Goal: Information Seeking & Learning: Learn about a topic

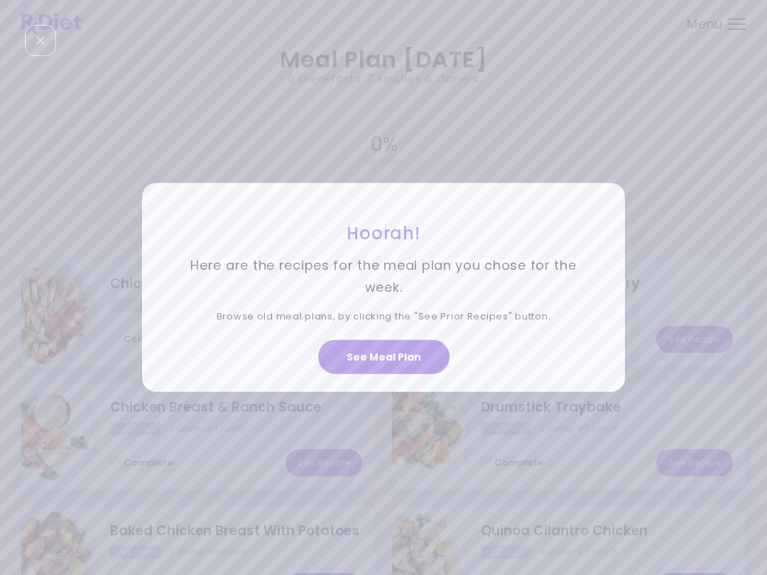
click at [405, 363] on button "See Meal Plan" at bounding box center [383, 357] width 131 height 34
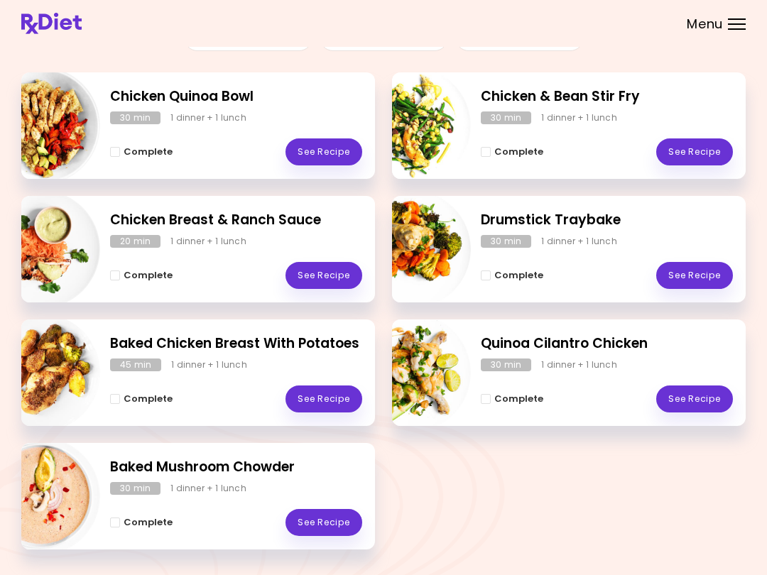
scroll to position [226, 0]
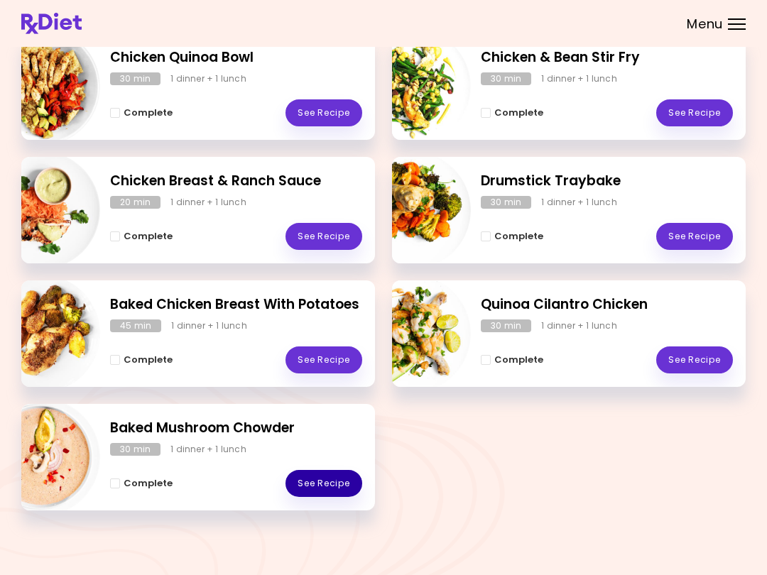
click at [336, 486] on link "See Recipe" at bounding box center [323, 483] width 77 height 27
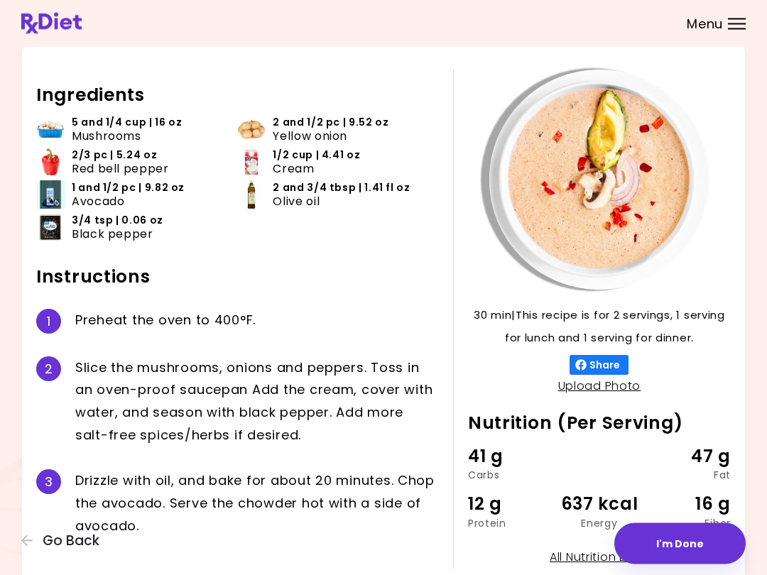
scroll to position [47, 0]
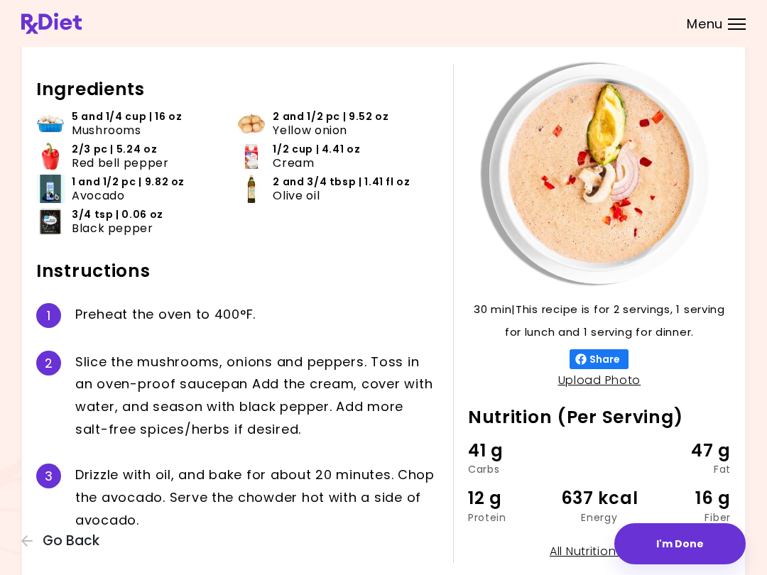
click at [38, 547] on button "Go Back" at bounding box center [63, 541] width 85 height 16
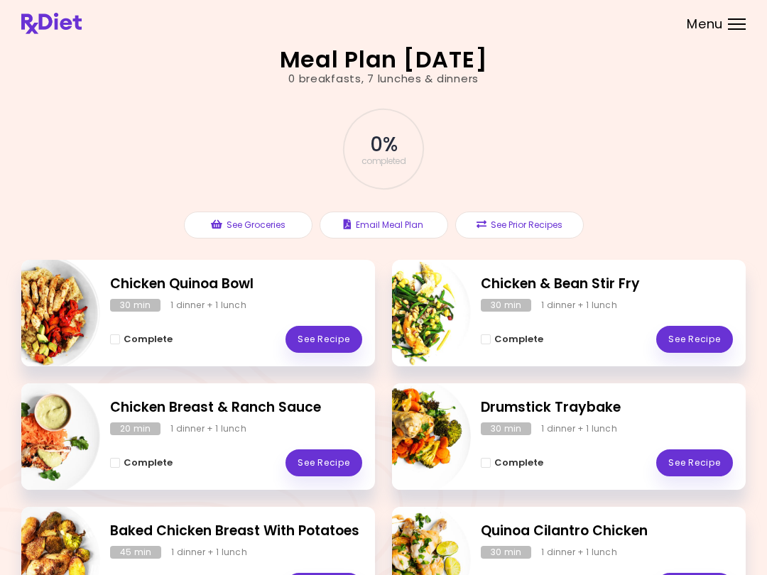
click at [327, 332] on link "See Recipe" at bounding box center [323, 339] width 77 height 27
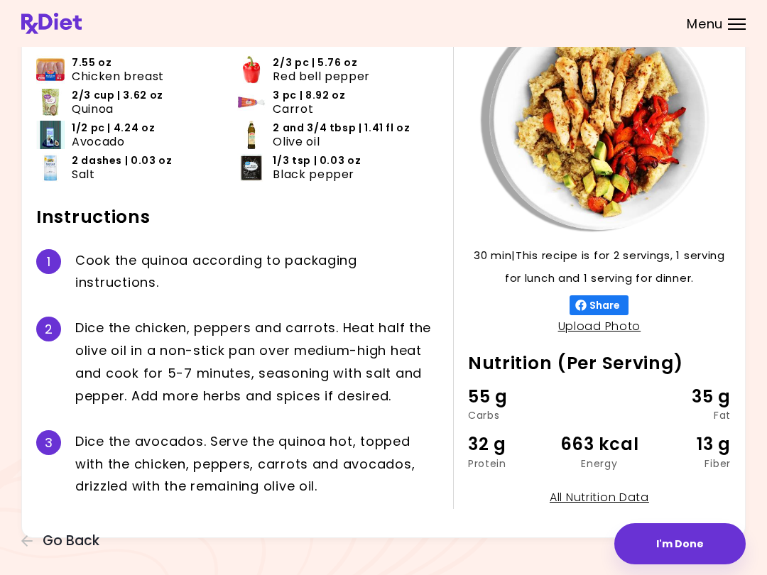
scroll to position [108, 0]
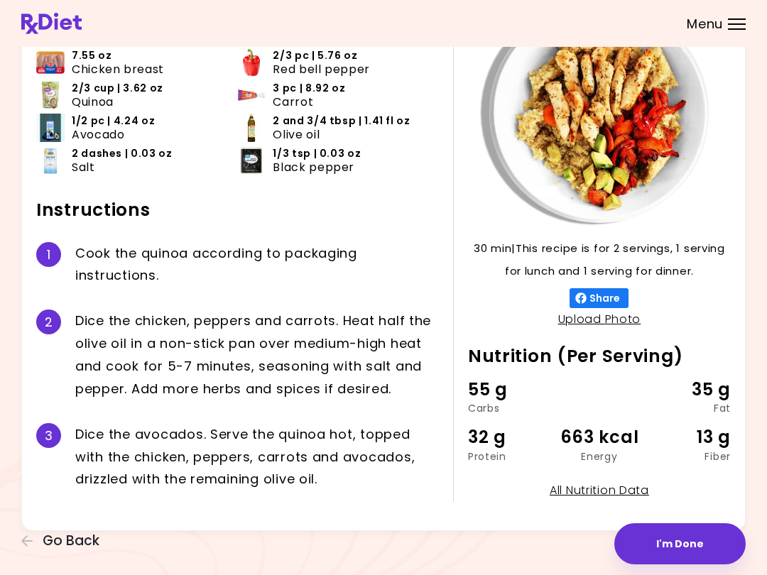
click at [2, 542] on div "Chicken Quinoa Bowl 30 min 30 min | This recipe is for 2 servings, 1 serving fo…" at bounding box center [383, 235] width 767 height 687
click at [23, 536] on icon "button" at bounding box center [27, 541] width 13 height 13
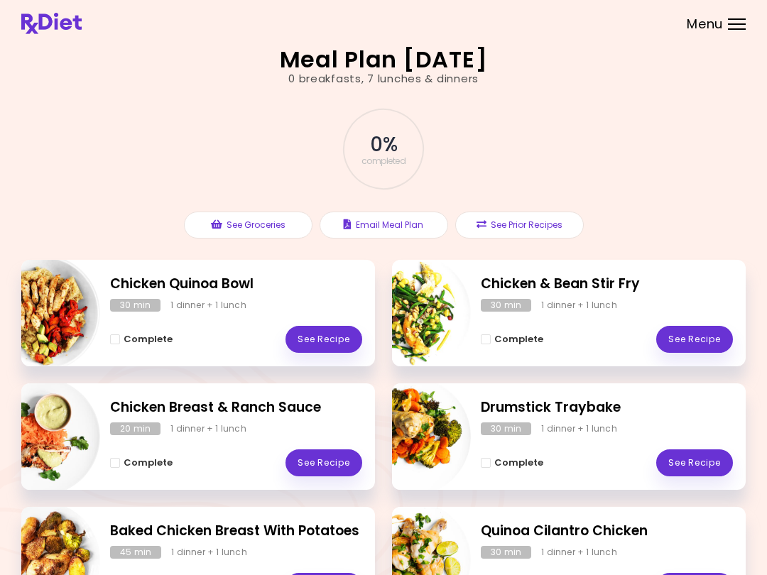
click at [574, 334] on link "See Recipe" at bounding box center [694, 339] width 77 height 27
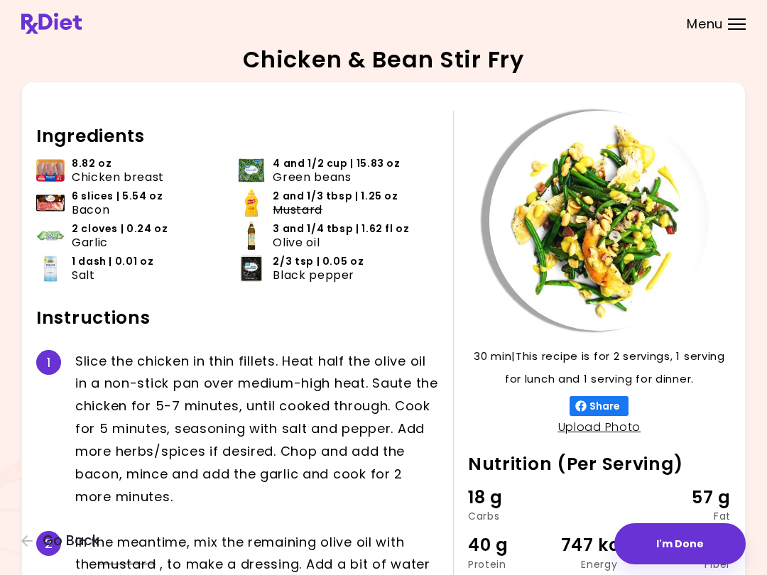
click at [30, 537] on icon "button" at bounding box center [27, 541] width 13 height 13
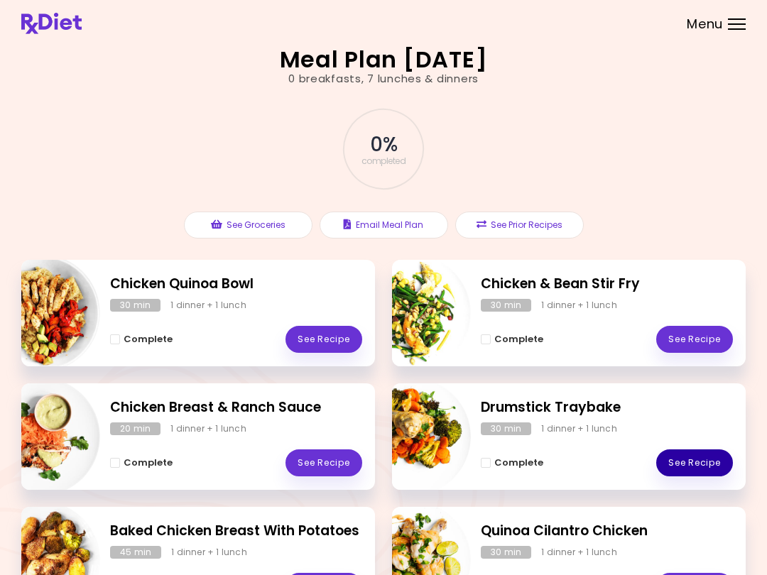
click at [574, 468] on link "See Recipe" at bounding box center [694, 462] width 77 height 27
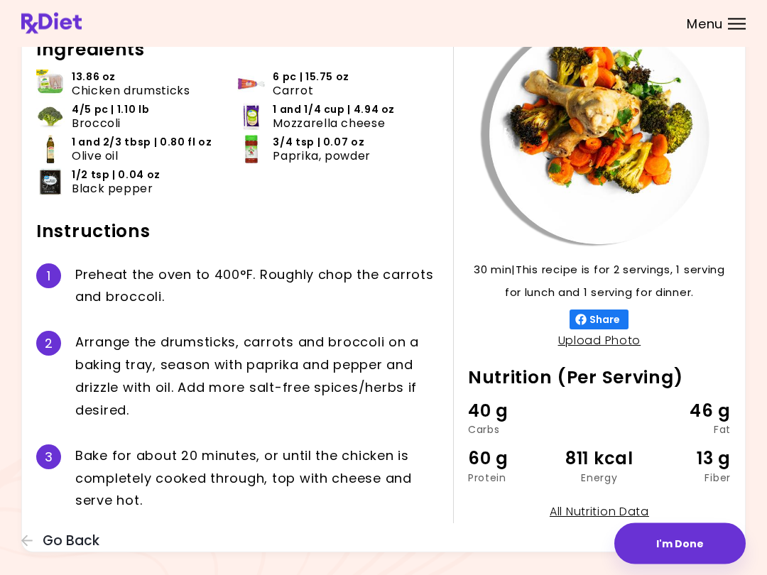
scroll to position [108, 0]
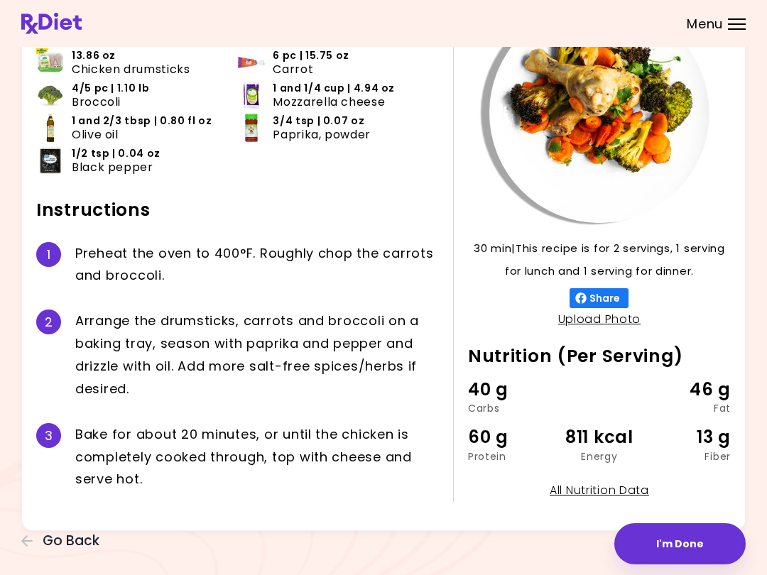
click at [27, 547] on icon "button" at bounding box center [26, 540] width 11 height 11
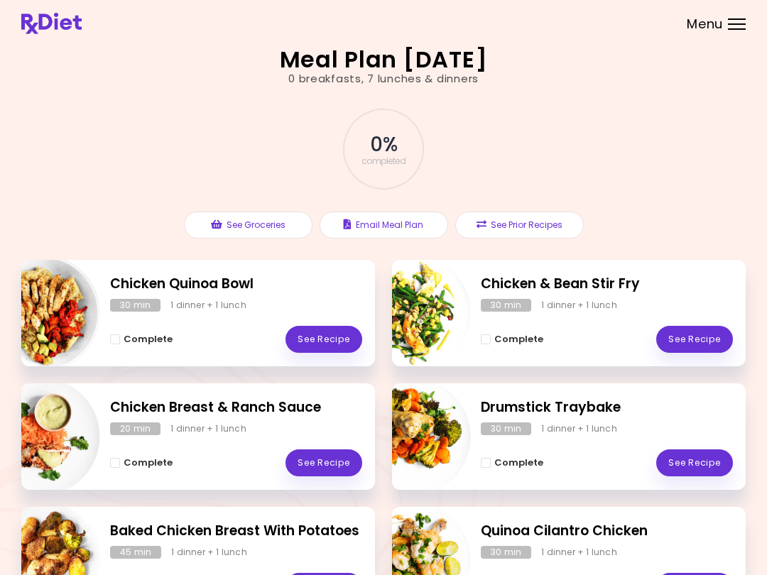
click at [318, 471] on link "See Recipe" at bounding box center [323, 462] width 77 height 27
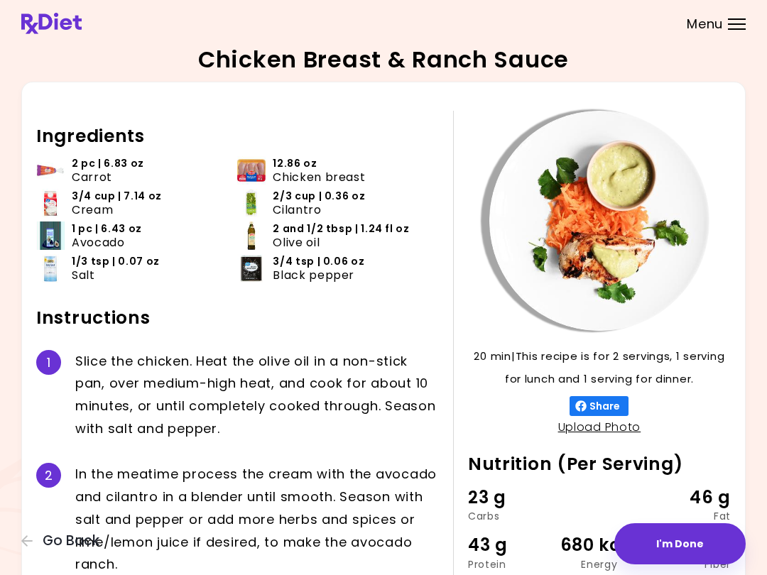
click at [23, 547] on icon "button" at bounding box center [27, 541] width 13 height 13
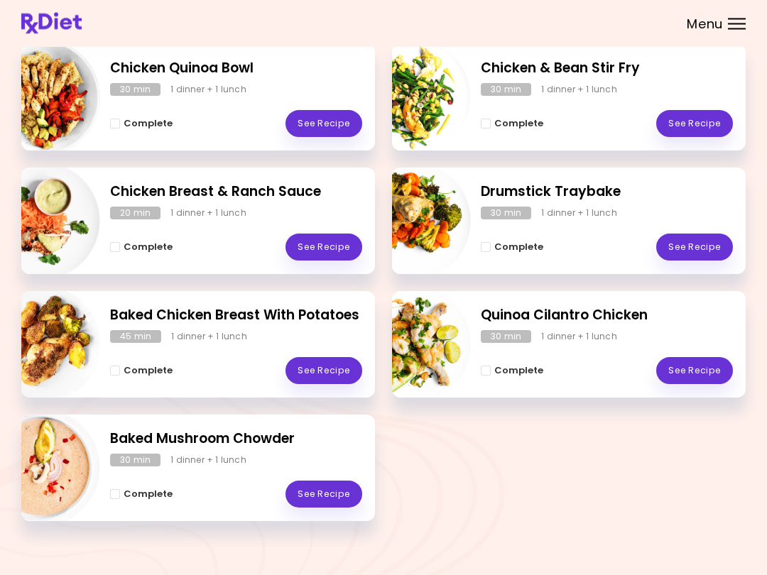
scroll to position [226, 0]
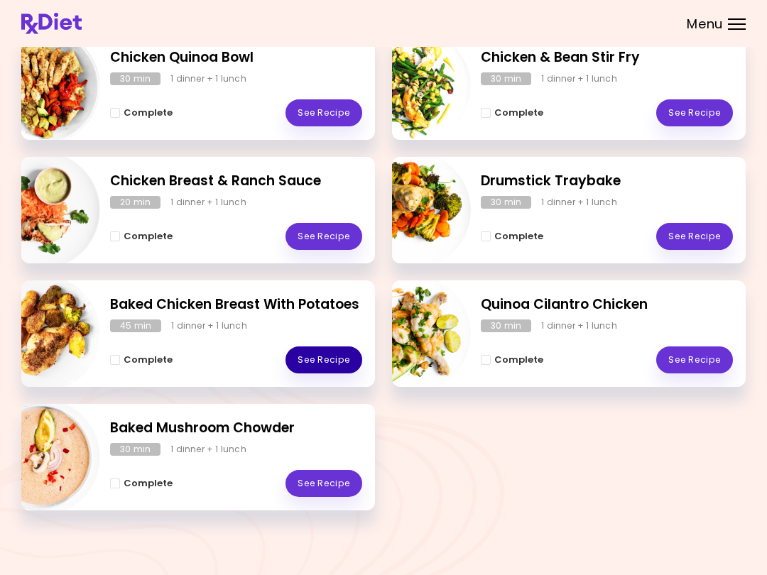
click at [349, 348] on link "See Recipe" at bounding box center [323, 359] width 77 height 27
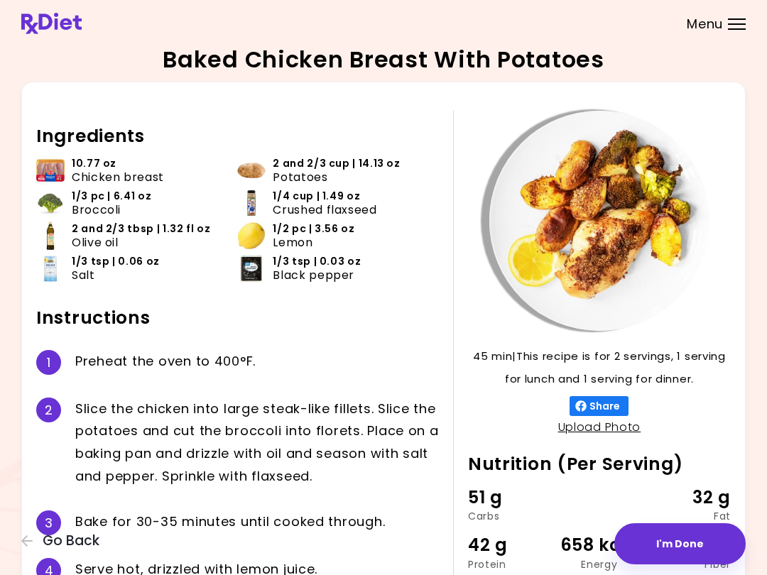
click at [18, 525] on div "Baked Chicken Breast With Potatoes 45 min 45 min | This recipe is for 2 serving…" at bounding box center [383, 343] width 767 height 687
click at [28, 546] on icon "button" at bounding box center [27, 541] width 13 height 13
